Goal: Task Accomplishment & Management: Manage account settings

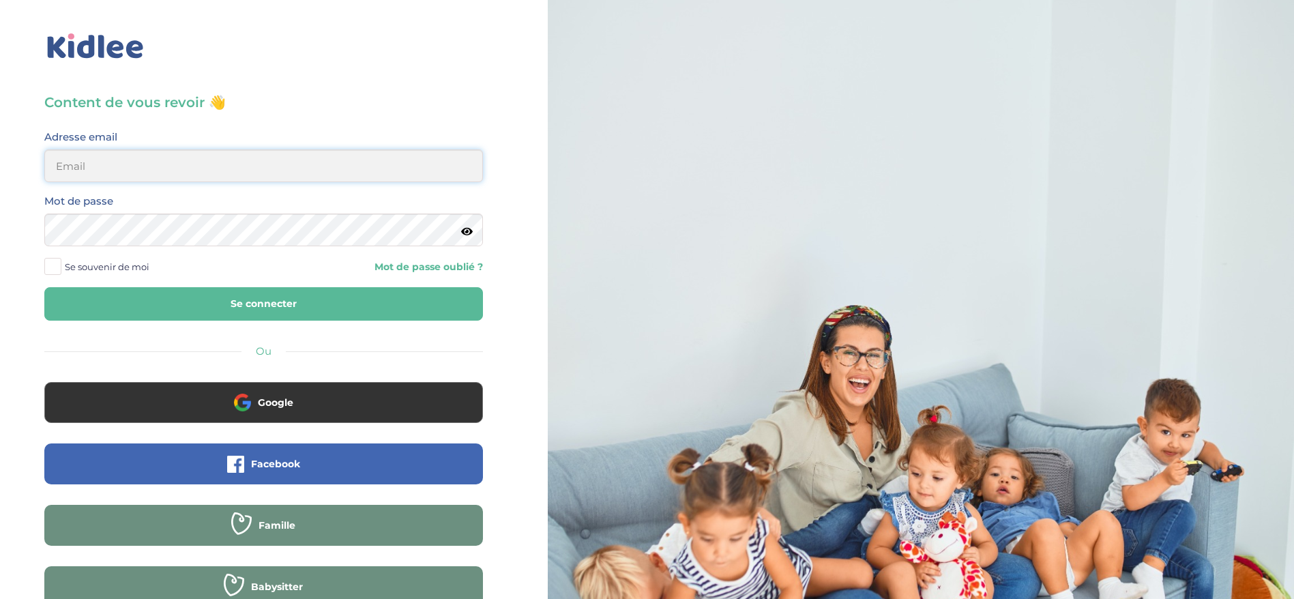
type input "ferial@kidlee.fr"
click at [259, 310] on button "Se connecter" at bounding box center [263, 303] width 439 height 33
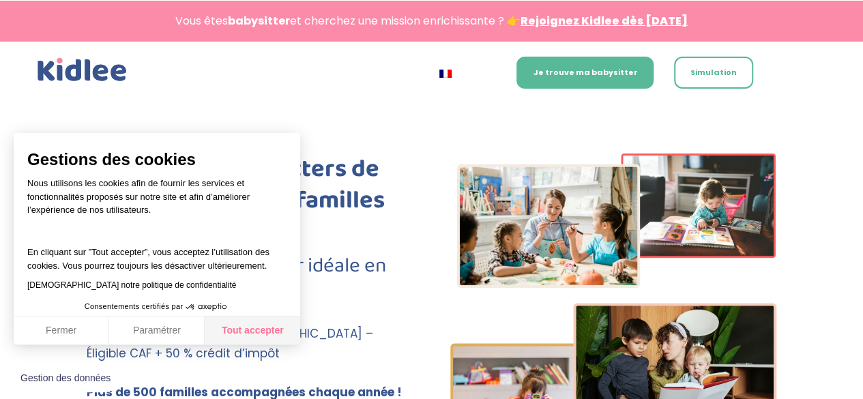
click at [240, 323] on button "Tout accepter" at bounding box center [253, 331] width 96 height 29
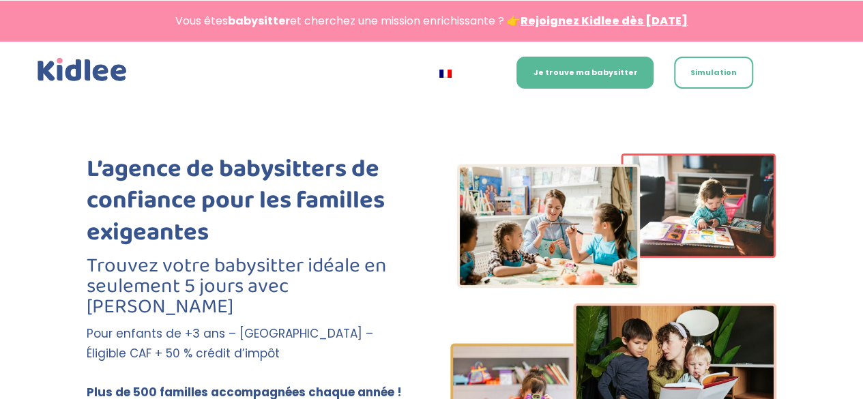
click at [619, 16] on link "Rejoignez Kidlee dès aujourd’hui" at bounding box center [604, 21] width 167 height 16
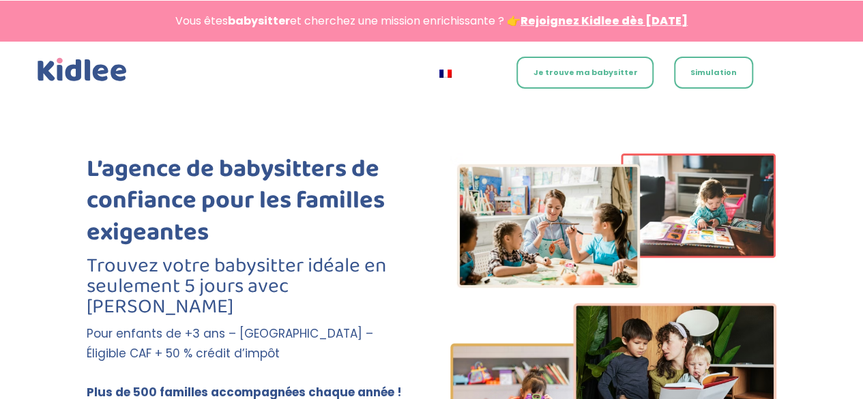
click at [632, 74] on link "Je trouve ma babysitter" at bounding box center [584, 73] width 137 height 32
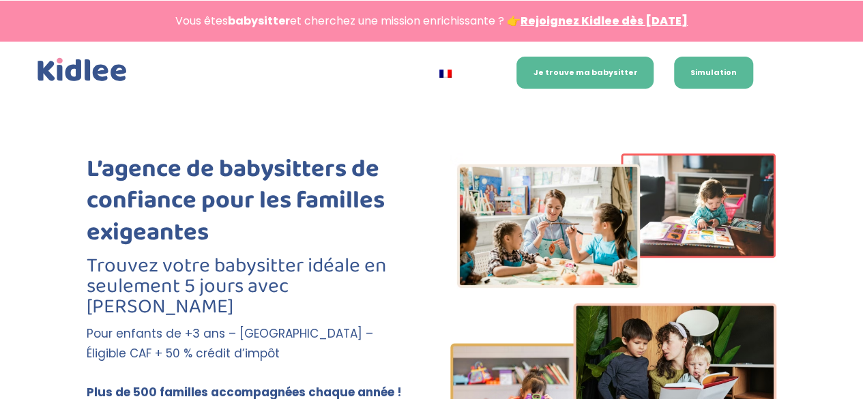
click at [707, 78] on link "Simulation" at bounding box center [713, 73] width 79 height 32
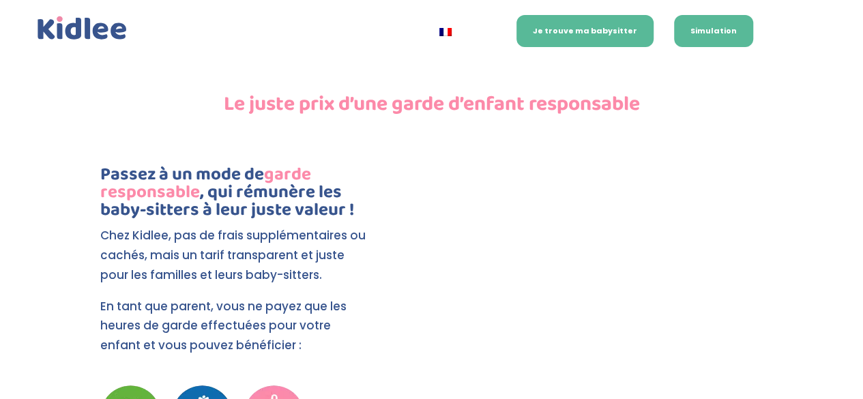
scroll to position [2872, 0]
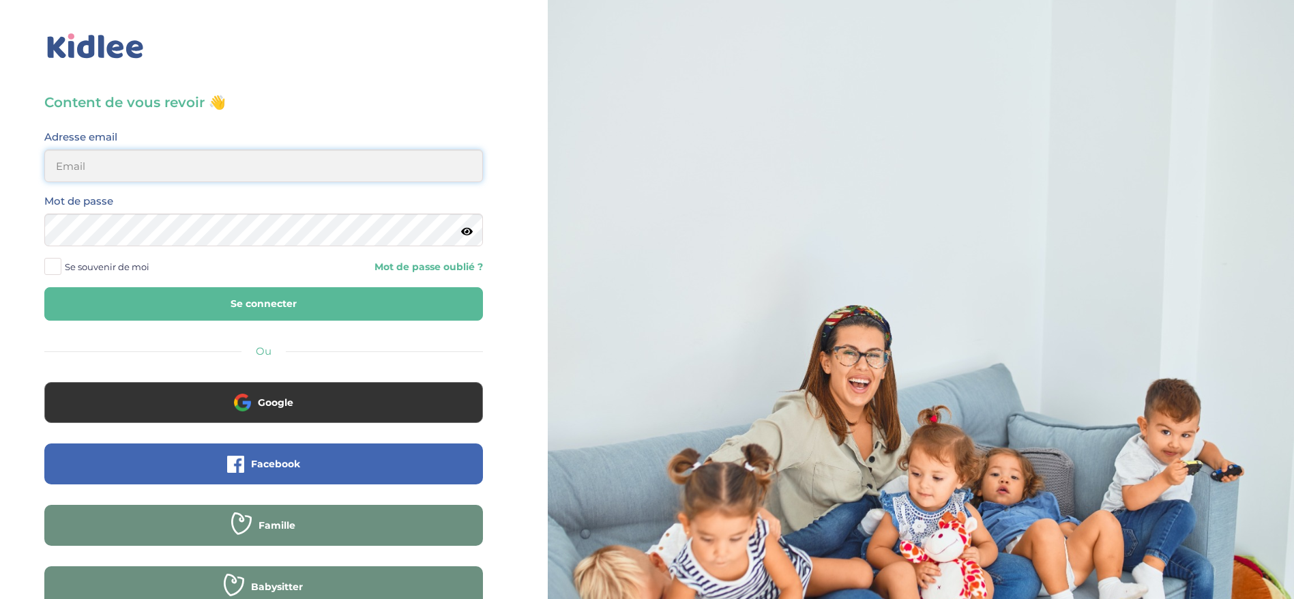
type input "[EMAIL_ADDRESS][DOMAIN_NAME]"
click at [164, 304] on button "Se connecter" at bounding box center [263, 303] width 439 height 33
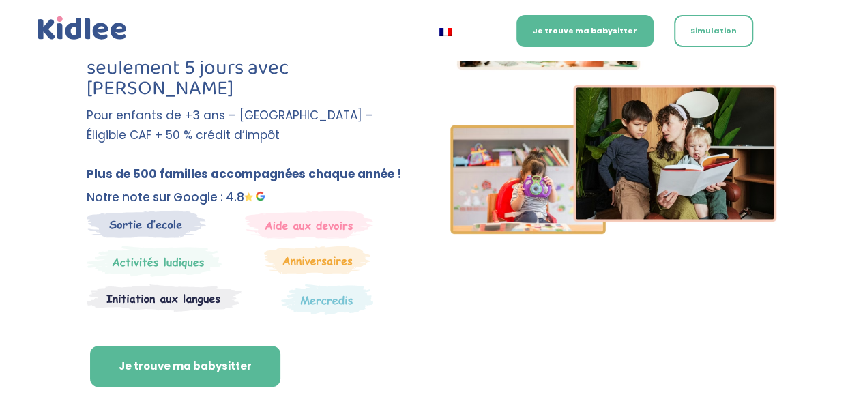
scroll to position [191, 0]
